Goal: Information Seeking & Learning: Understand process/instructions

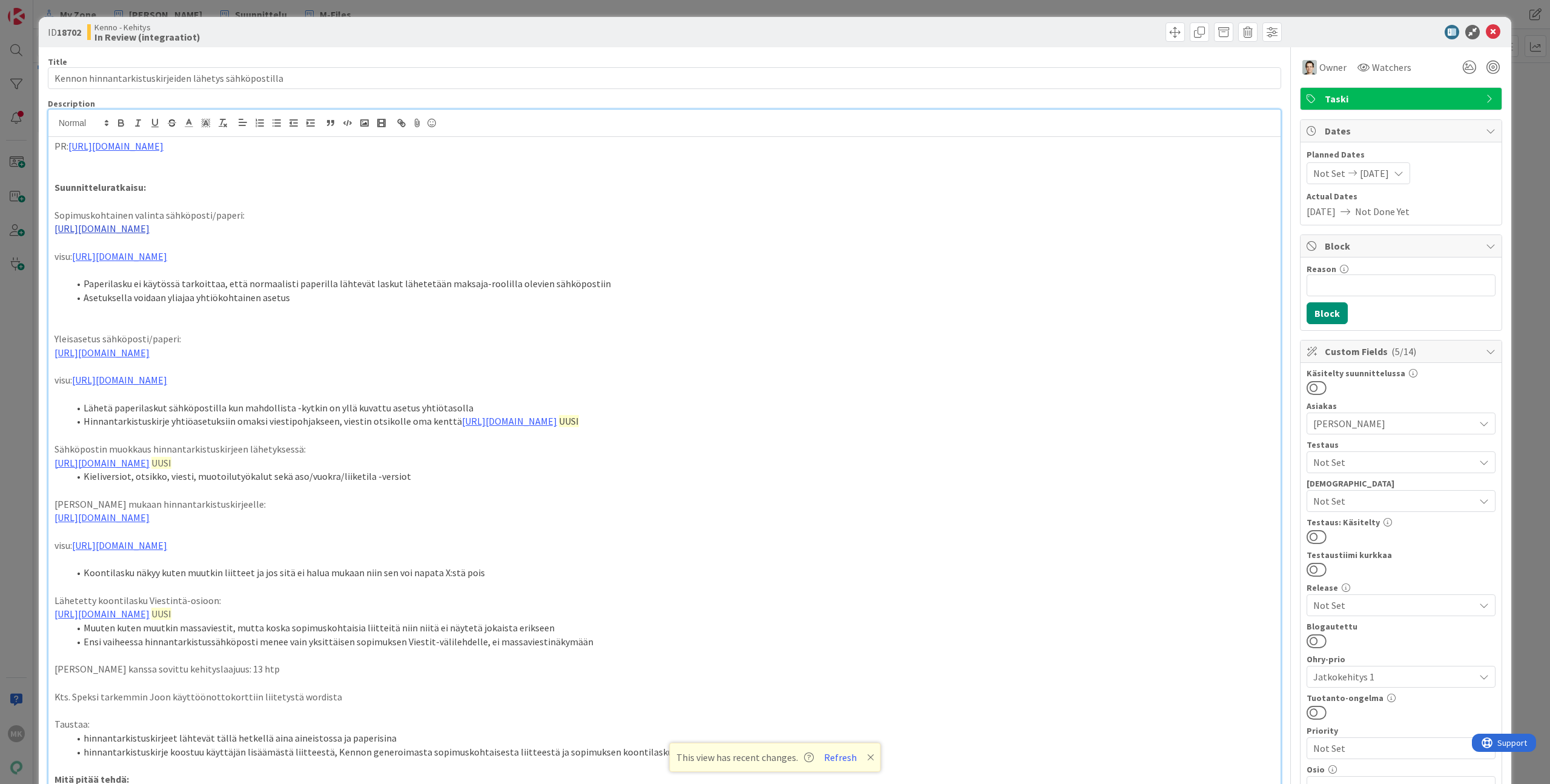
click at [150, 226] on link "[URL][DOMAIN_NAME]" at bounding box center [101, 228] width 95 height 12
click at [461, 297] on li "Asetuksella voidaan yliajaa yhtiökohtainen asetus" at bounding box center [672, 298] width 1206 height 14
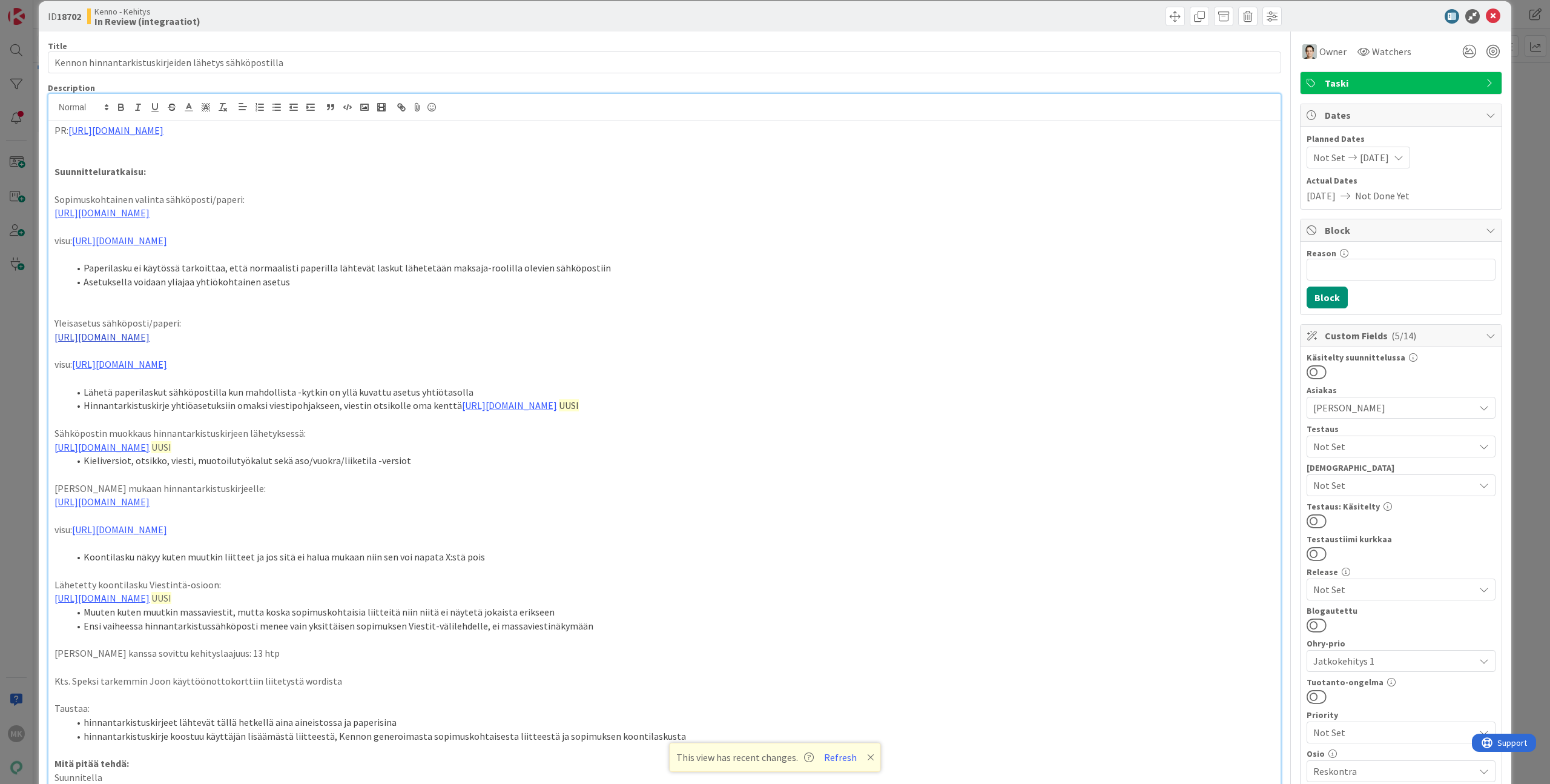
click at [150, 335] on link "[URL][DOMAIN_NAME]" at bounding box center [101, 337] width 95 height 12
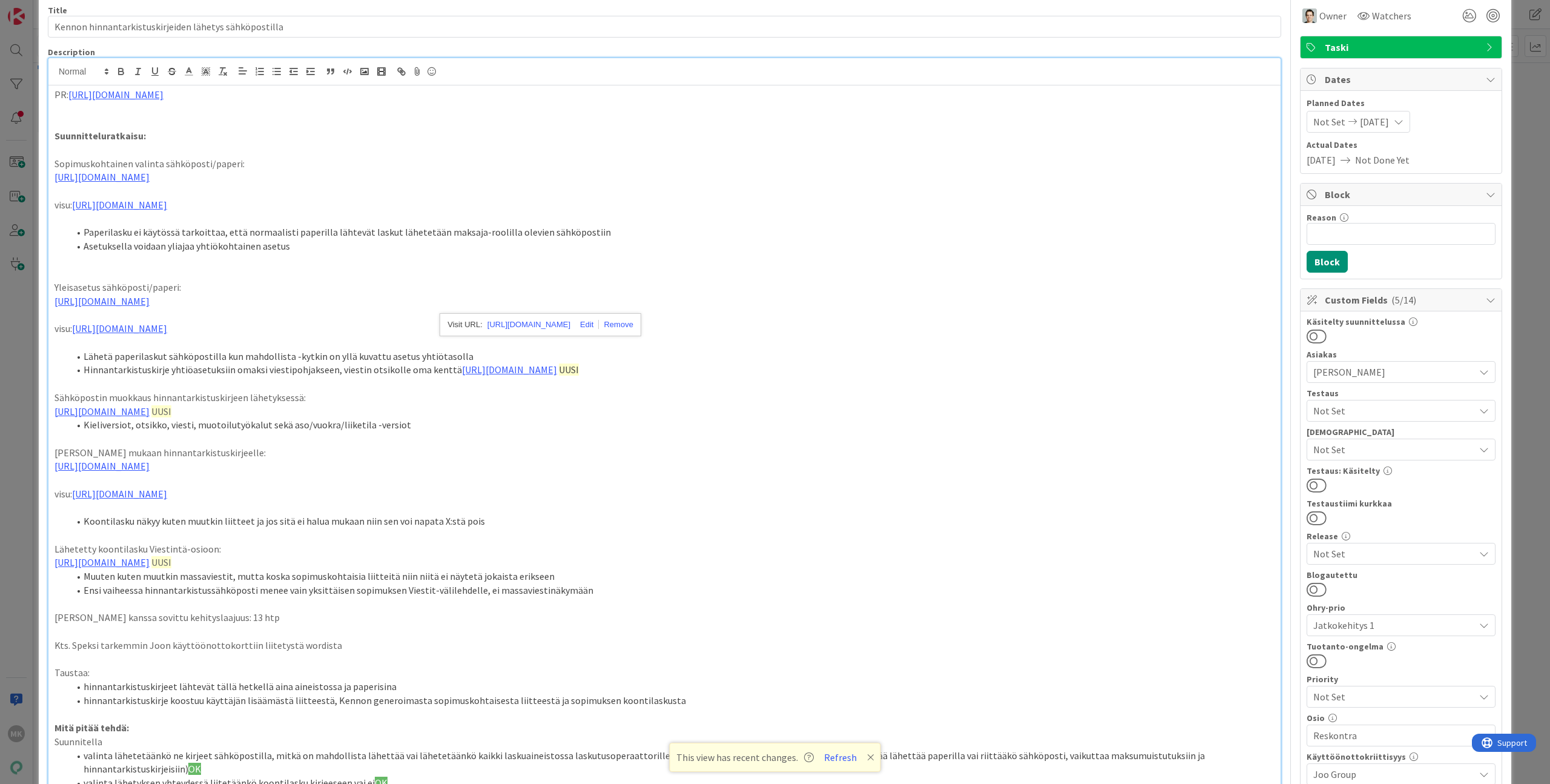
click at [280, 378] on p at bounding box center [664, 384] width 1220 height 14
click at [150, 411] on link "[URL][DOMAIN_NAME]" at bounding box center [101, 411] width 95 height 12
click at [340, 443] on p at bounding box center [664, 439] width 1220 height 14
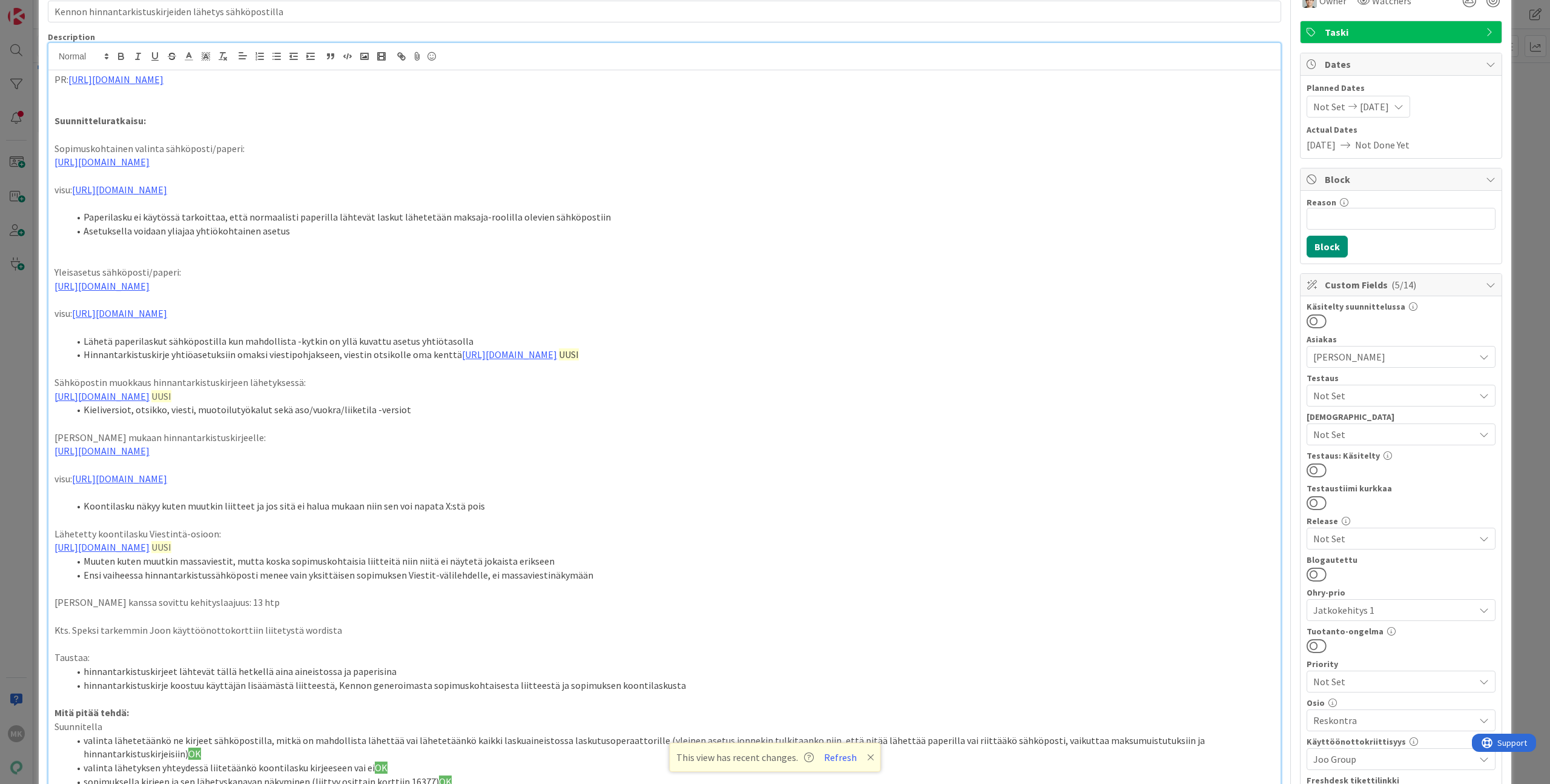
scroll to position [97, 0]
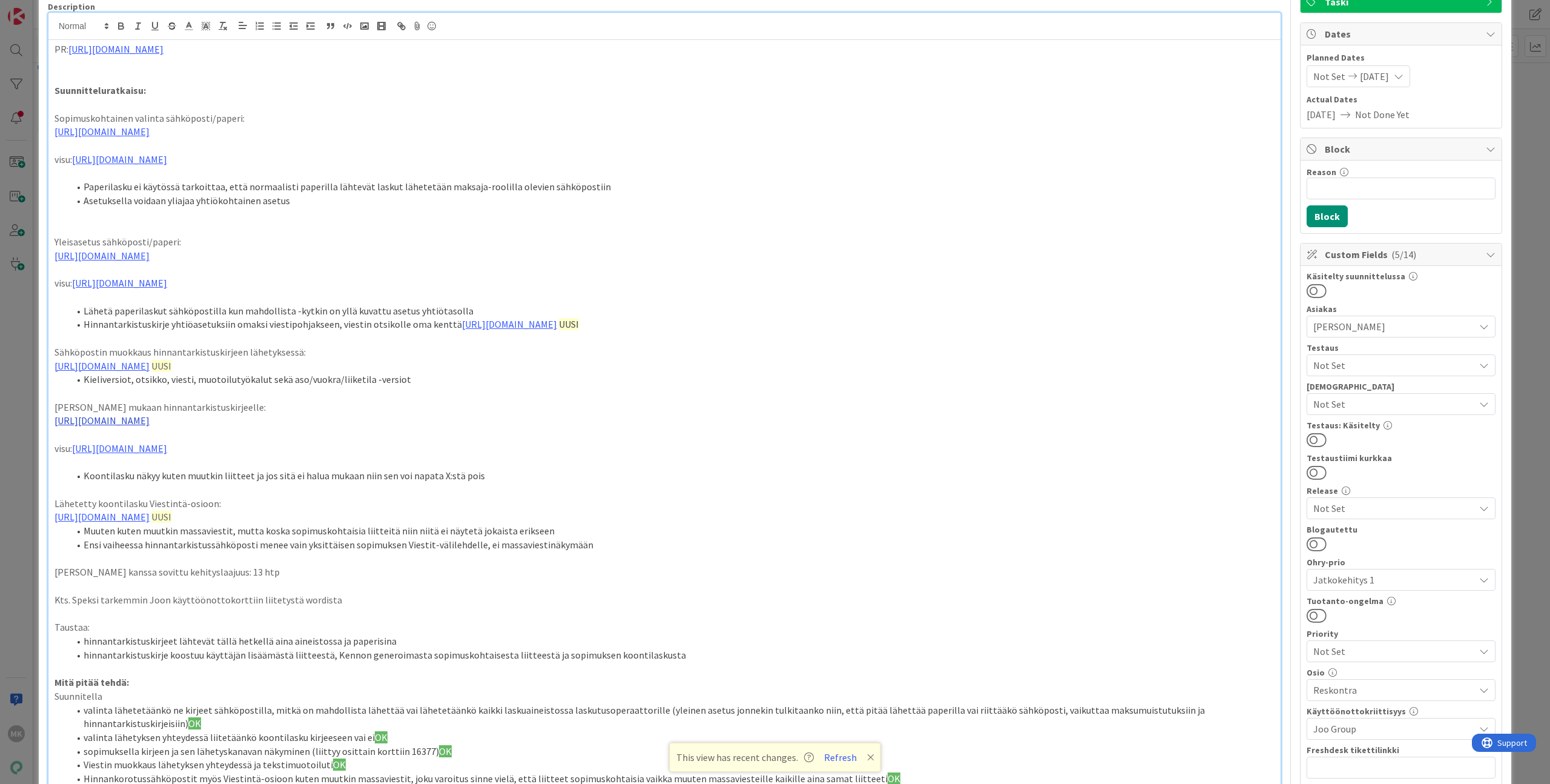
click at [150, 419] on link "[URL][DOMAIN_NAME]" at bounding box center [101, 420] width 95 height 12
click at [392, 487] on p at bounding box center [664, 490] width 1220 height 14
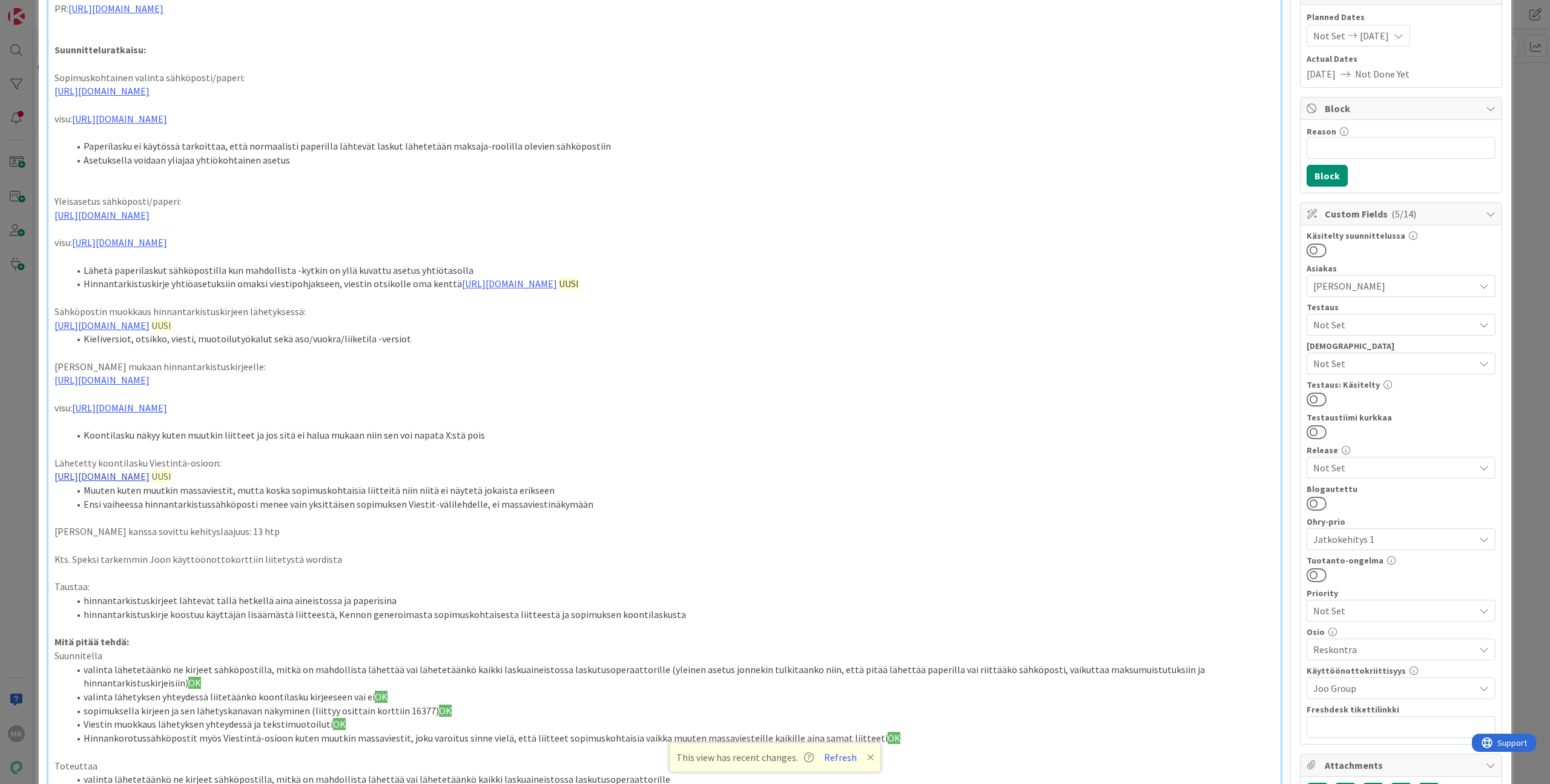
click at [150, 477] on link "[URL][DOMAIN_NAME]" at bounding box center [101, 476] width 95 height 12
click at [510, 560] on p "Kts. Speksi tarkemmin Joon käyttöönottokorttiin liitetystä wordista" at bounding box center [664, 559] width 1220 height 14
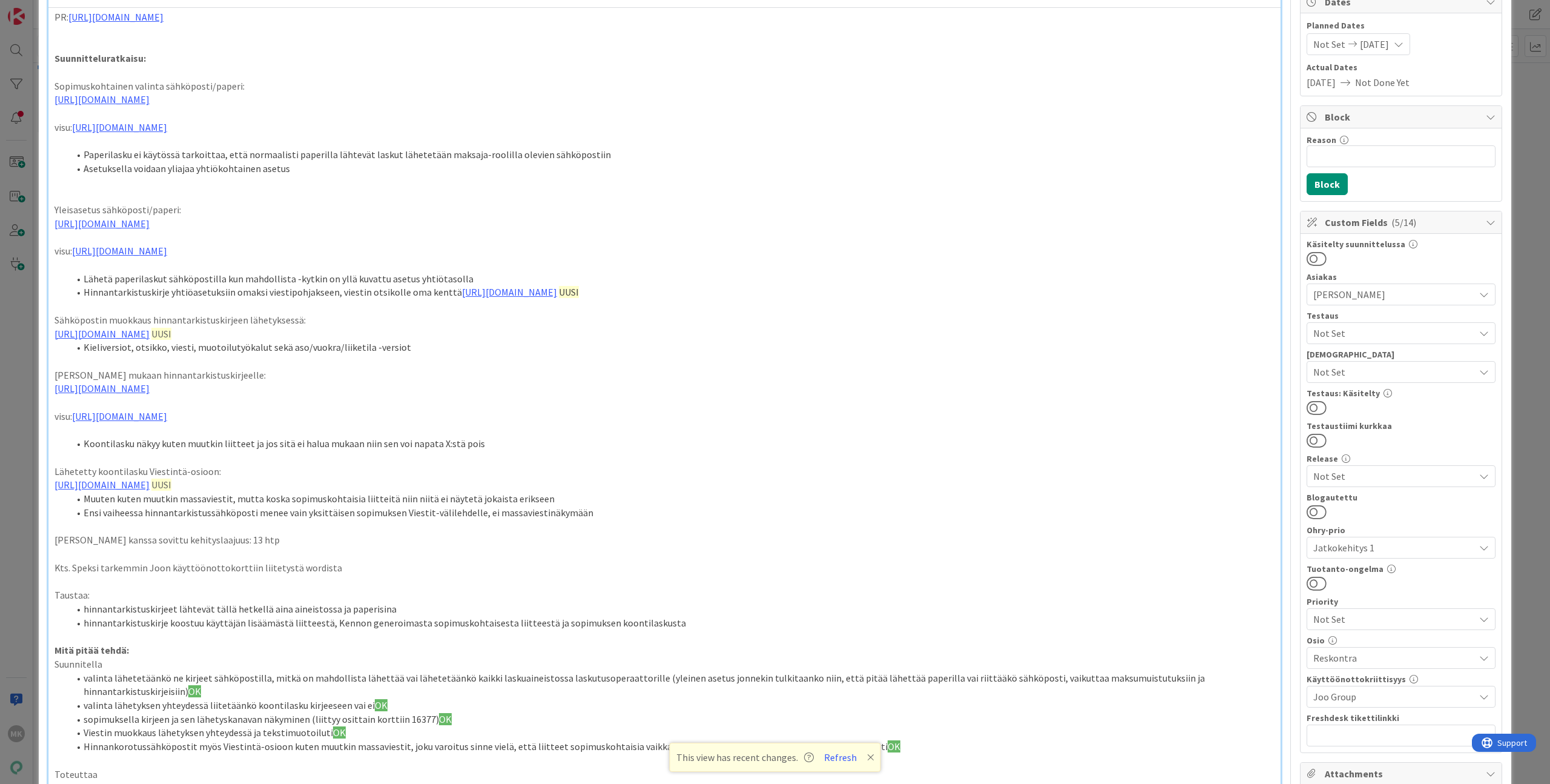
scroll to position [0, 0]
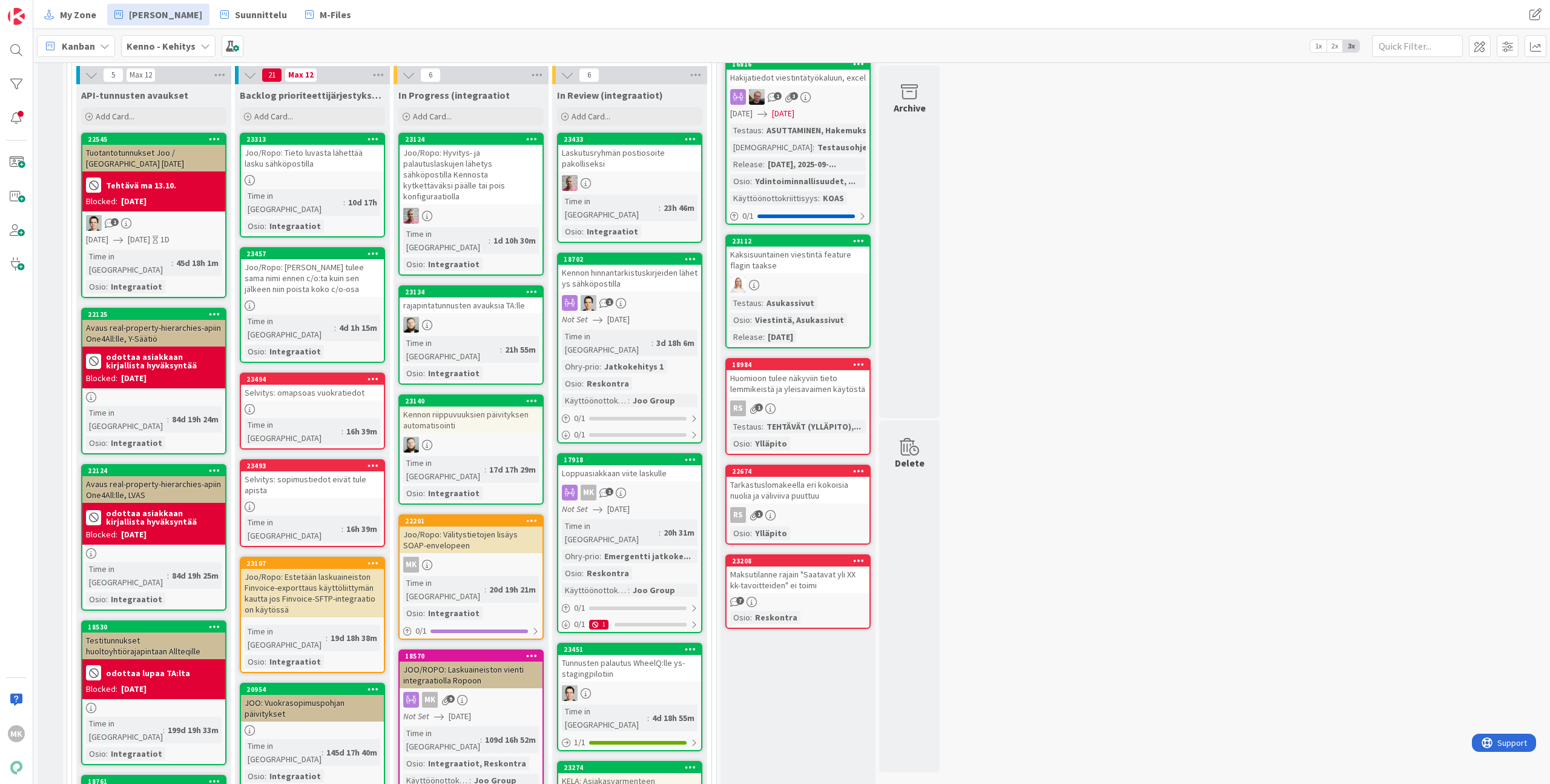
scroll to position [414, 0]
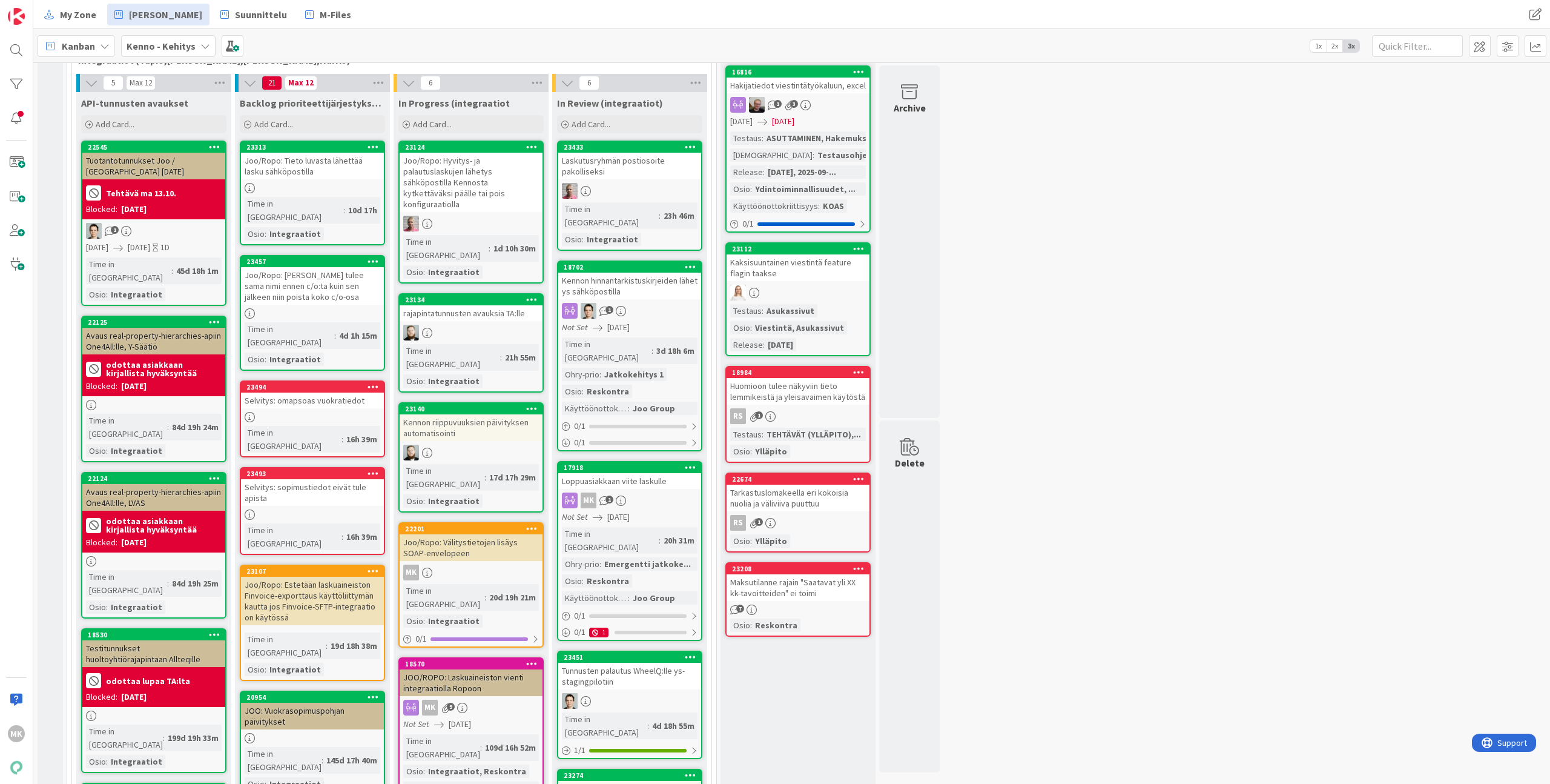
click at [336, 173] on div "Joo/Ropo: Tieto luvasta lähettää lasku sähköpostilla" at bounding box center [312, 166] width 143 height 27
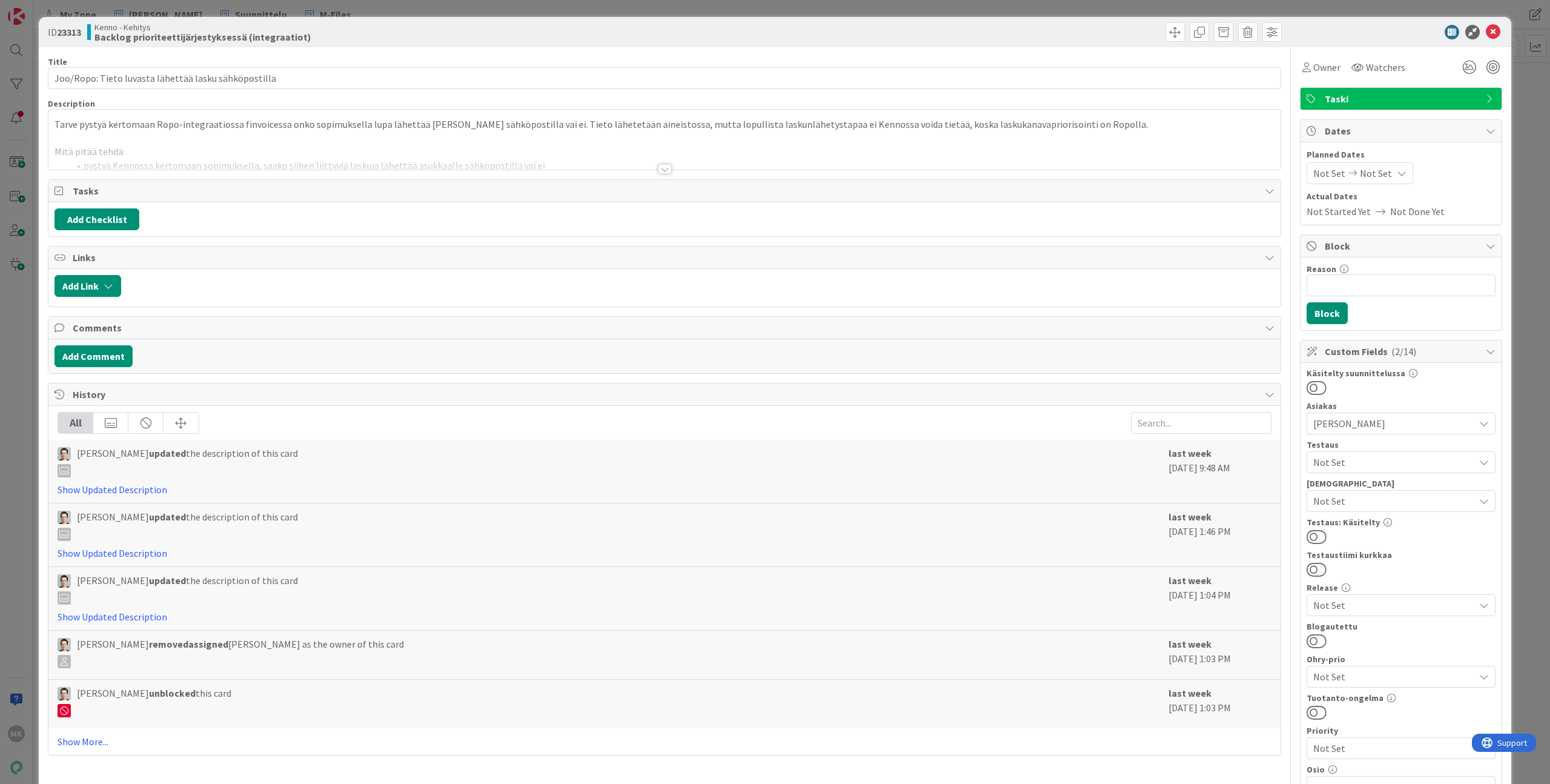
click at [308, 166] on div at bounding box center [664, 154] width 1232 height 31
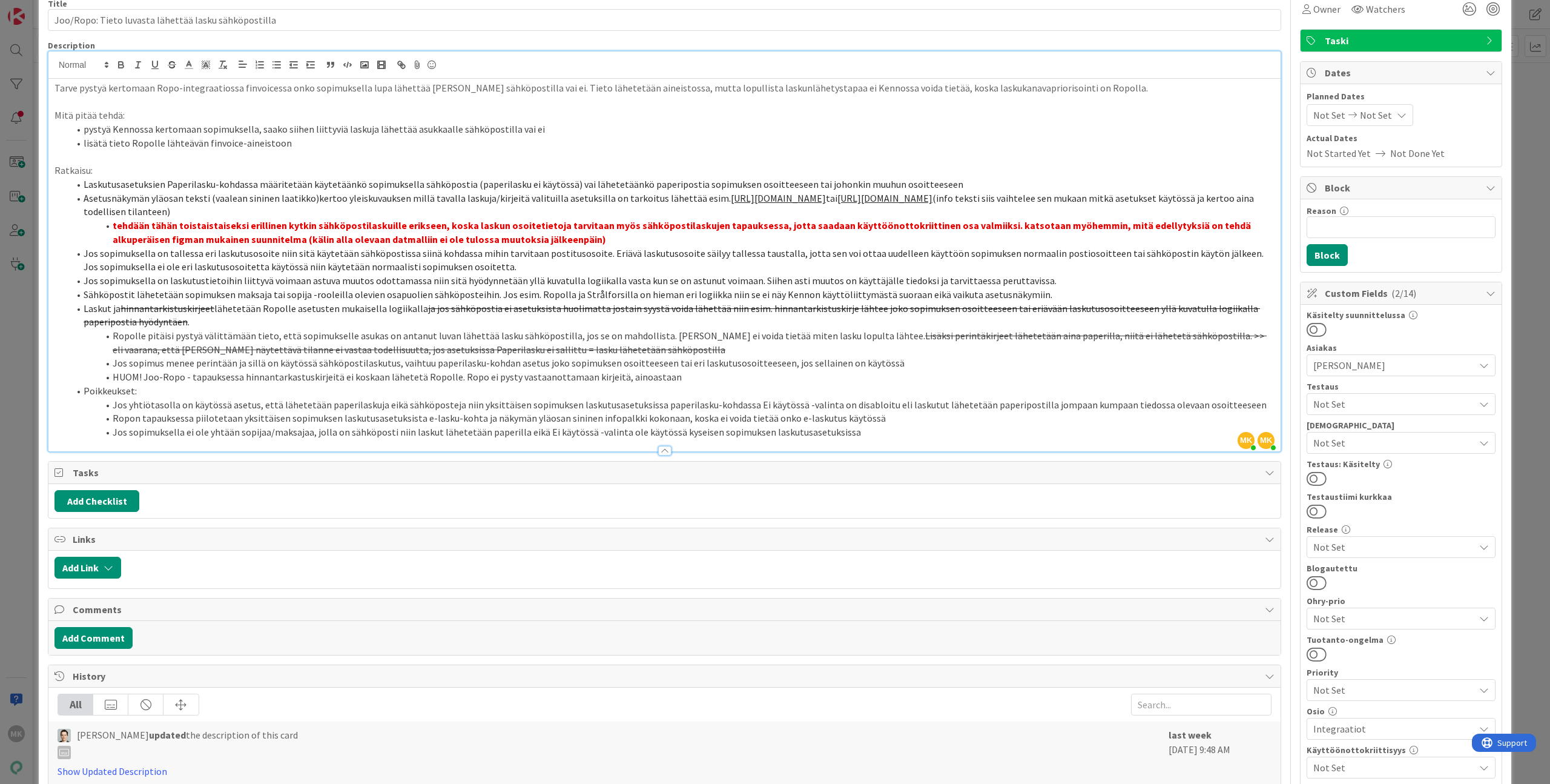
scroll to position [342, 0]
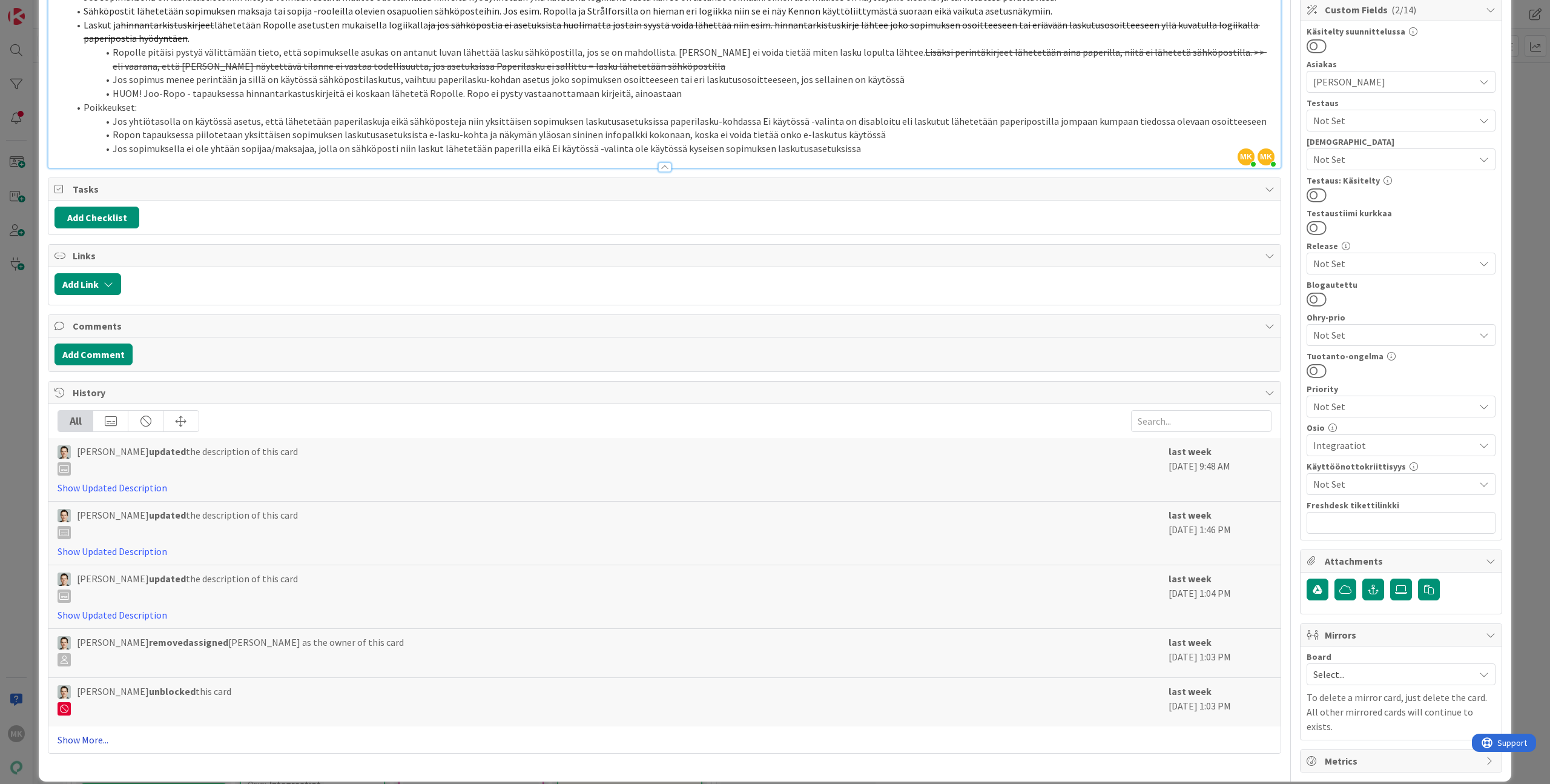
click at [67, 733] on link "Show More..." at bounding box center [665, 739] width 1214 height 15
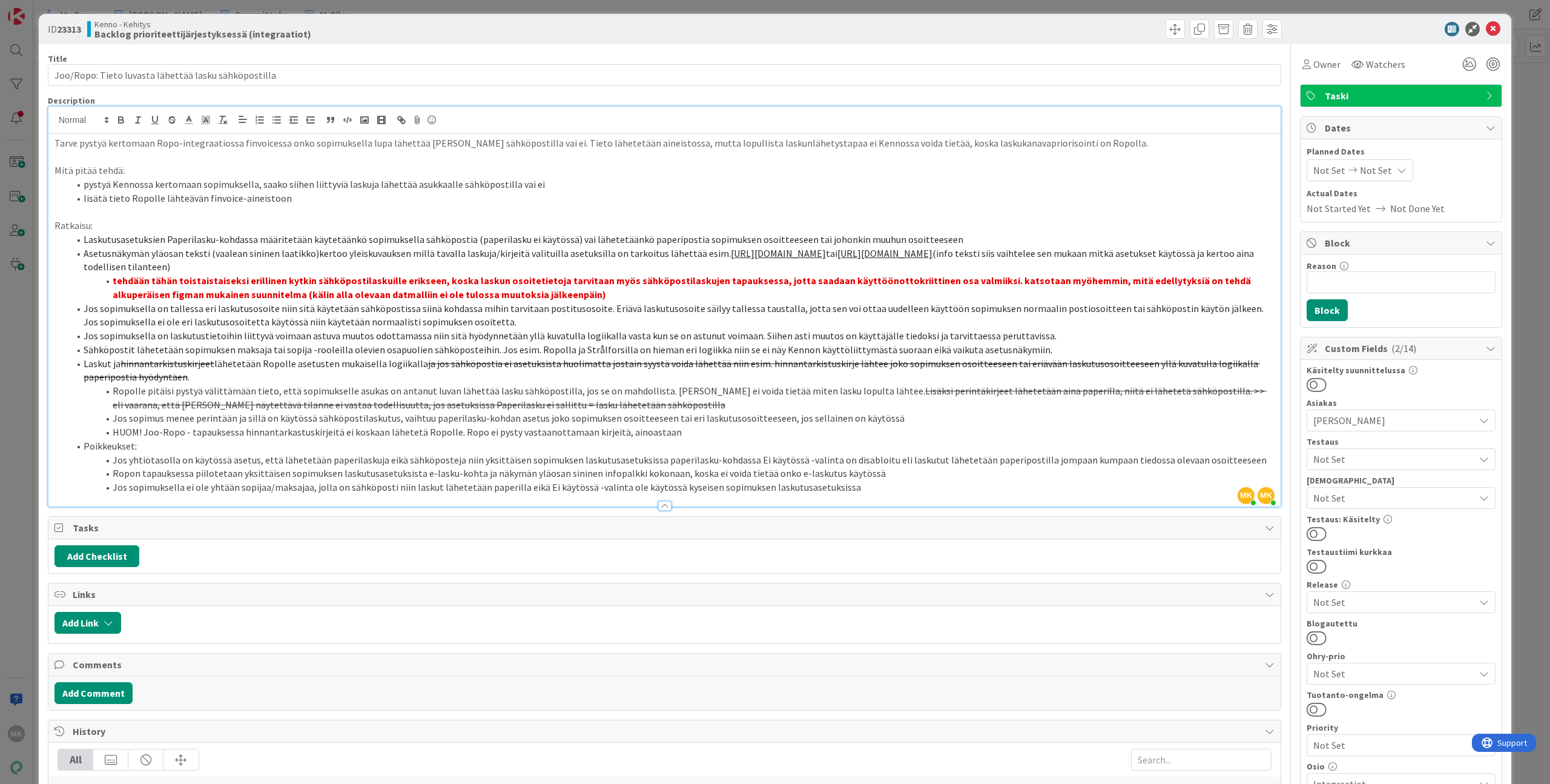
scroll to position [0, 0]
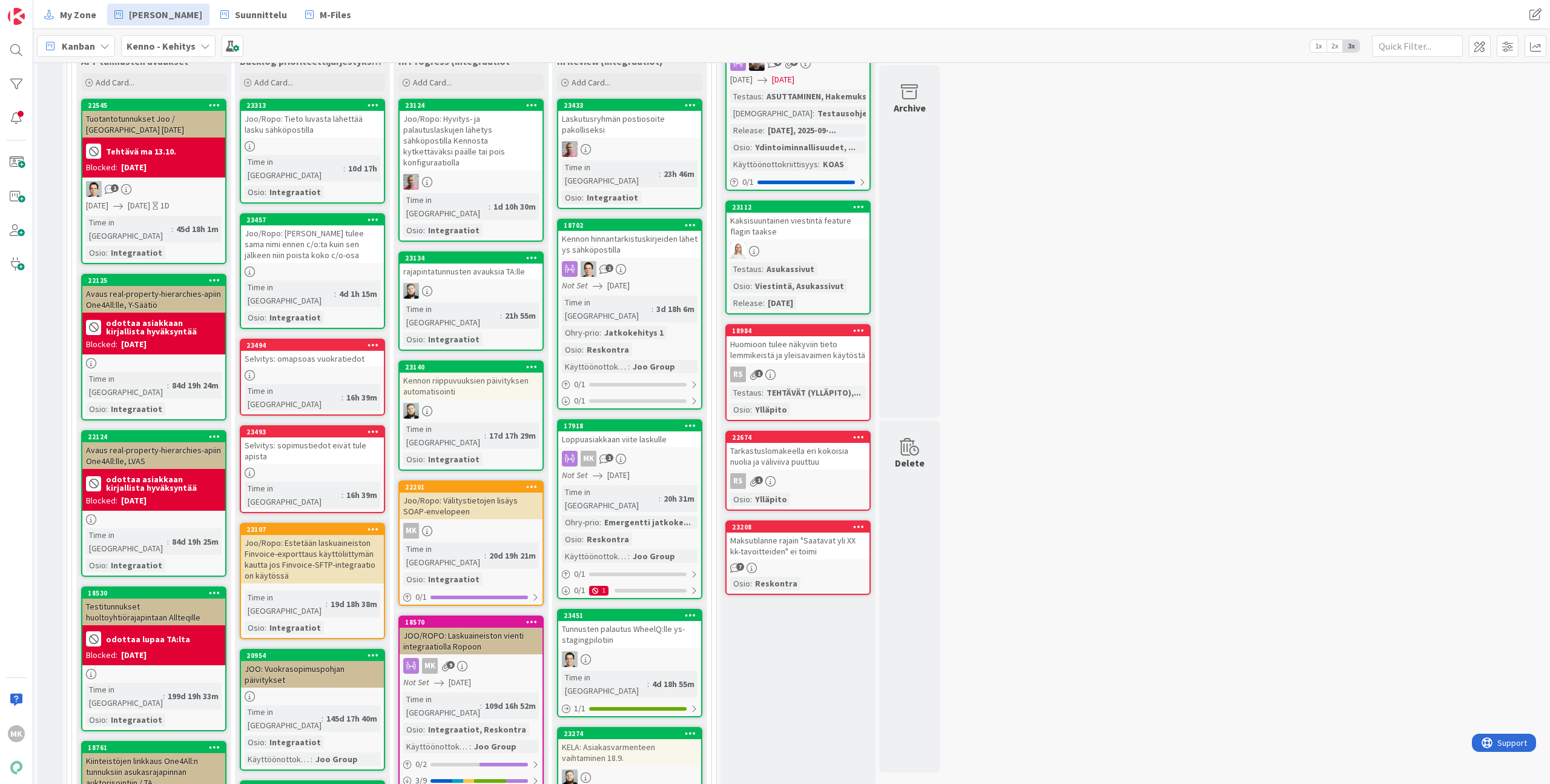
scroll to position [426, 0]
